Goal: Task Accomplishment & Management: Complete application form

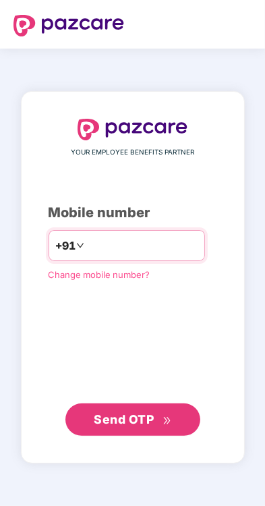
click at [170, 256] on input "number" at bounding box center [142, 246] width 111 height 22
type input "**********"
click at [143, 426] on span "Send OTP" at bounding box center [124, 419] width 60 height 14
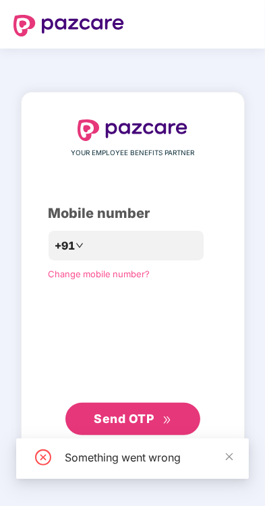
click at [161, 427] on span "Send OTP" at bounding box center [133, 419] width 78 height 19
click at [231, 459] on icon "close" at bounding box center [229, 456] width 9 height 9
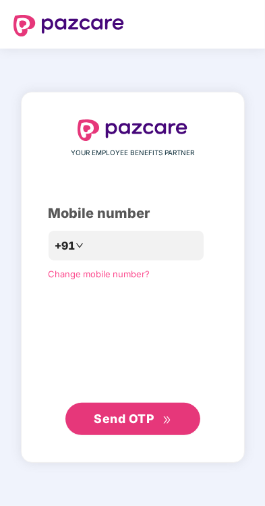
click at [162, 435] on button "Send OTP" at bounding box center [132, 419] width 135 height 32
